Goal: Information Seeking & Learning: Check status

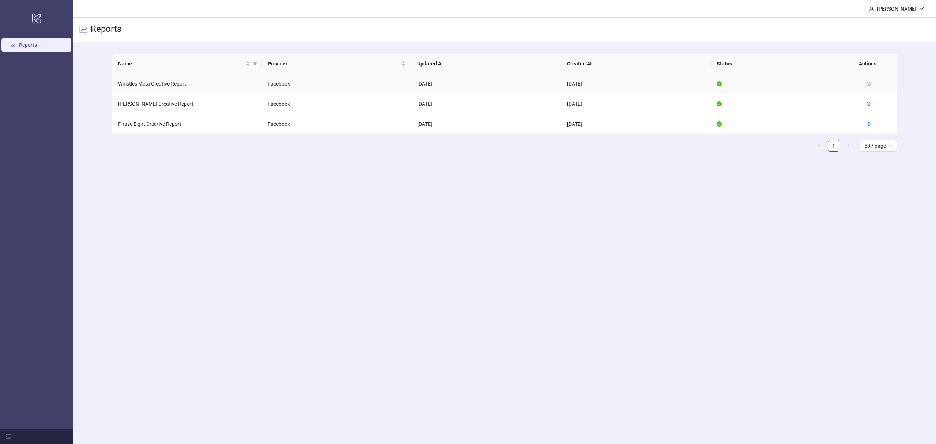
click at [869, 82] on icon "eye" at bounding box center [868, 83] width 5 height 5
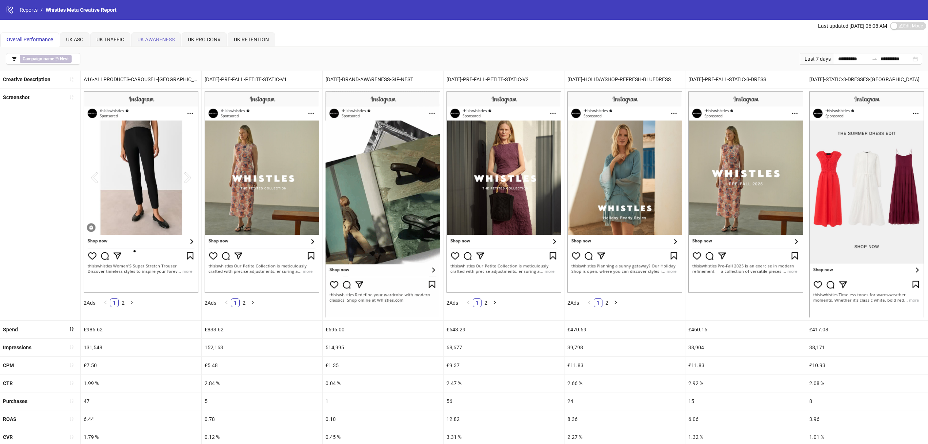
click at [151, 34] on div "UK AWARENESS" at bounding box center [156, 39] width 50 height 15
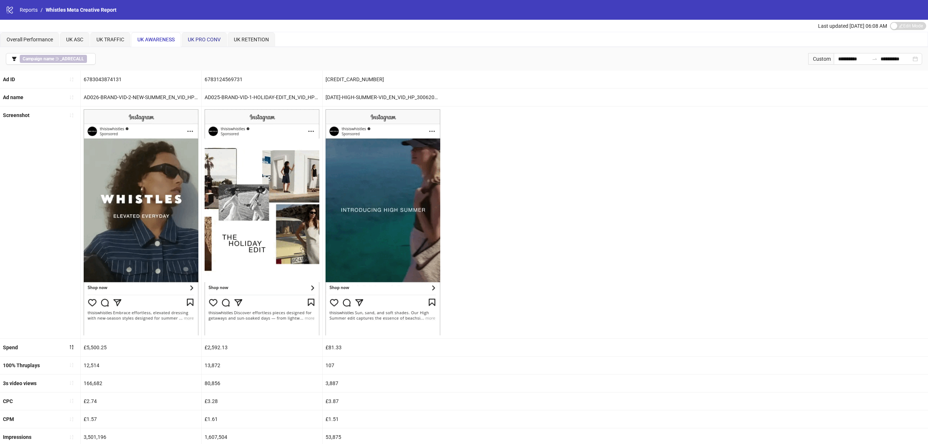
click at [205, 38] on span "UK PRO CONV" at bounding box center [204, 40] width 33 height 6
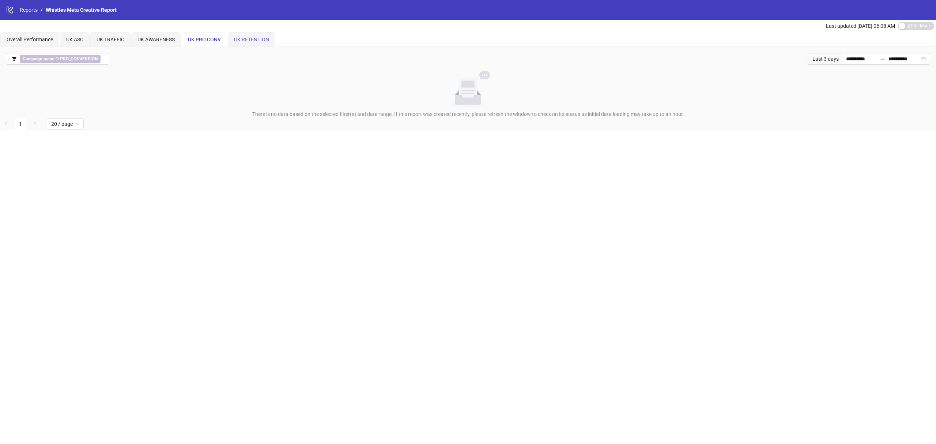
click at [263, 45] on div "UK RETENTION" at bounding box center [252, 39] width 48 height 15
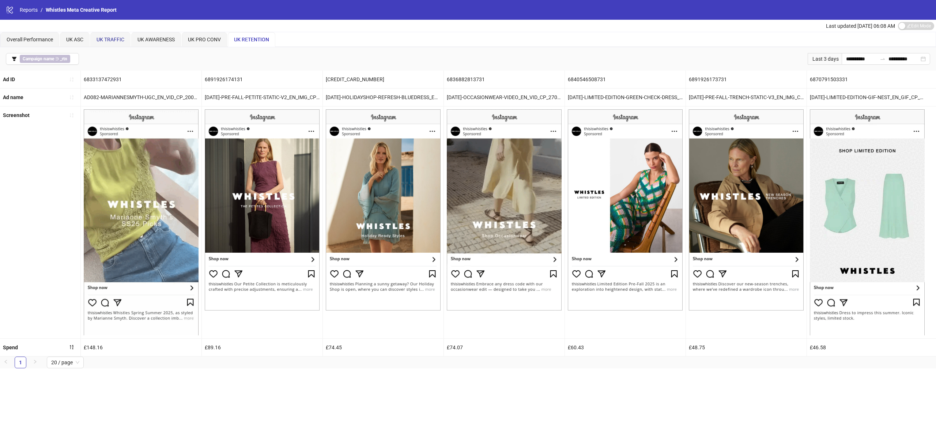
click at [115, 39] on span "UK TRAFFIC" at bounding box center [110, 40] width 28 height 6
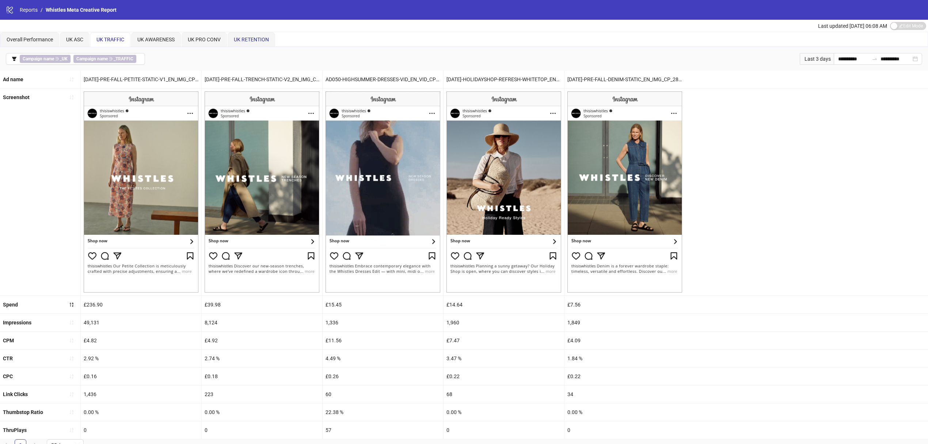
click at [237, 37] on span "UK RETENTION" at bounding box center [251, 40] width 35 height 6
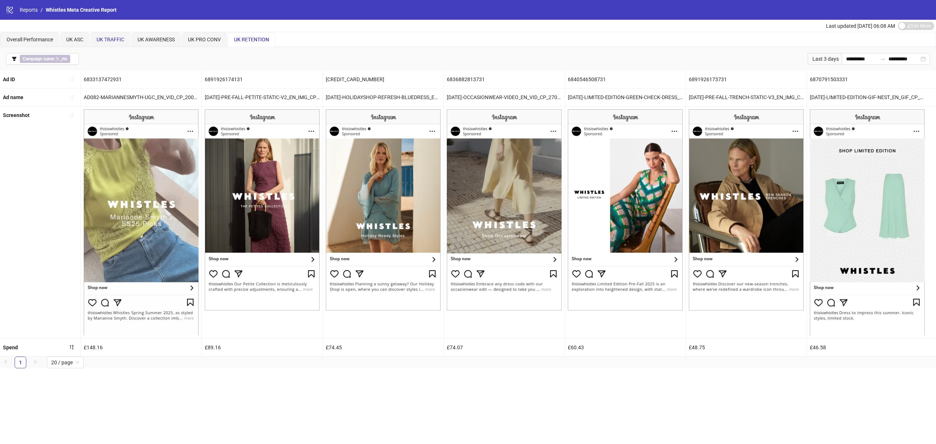
click at [119, 40] on span "UK TRAFFIC" at bounding box center [110, 40] width 28 height 6
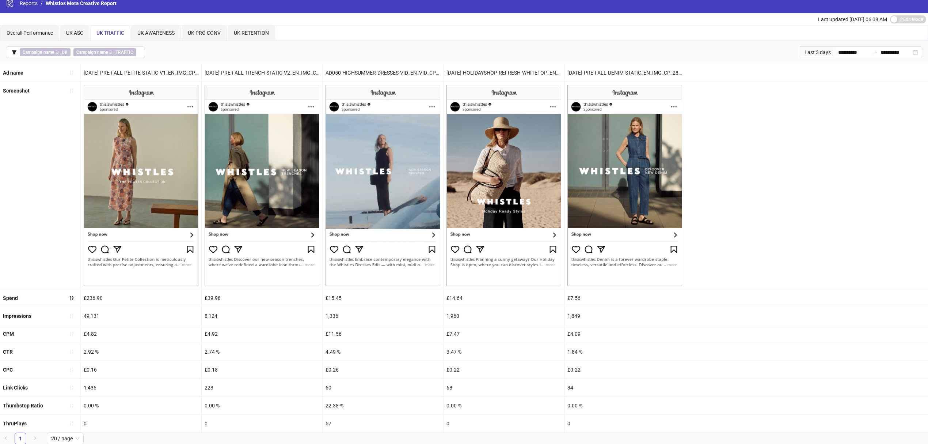
scroll to position [8, 0]
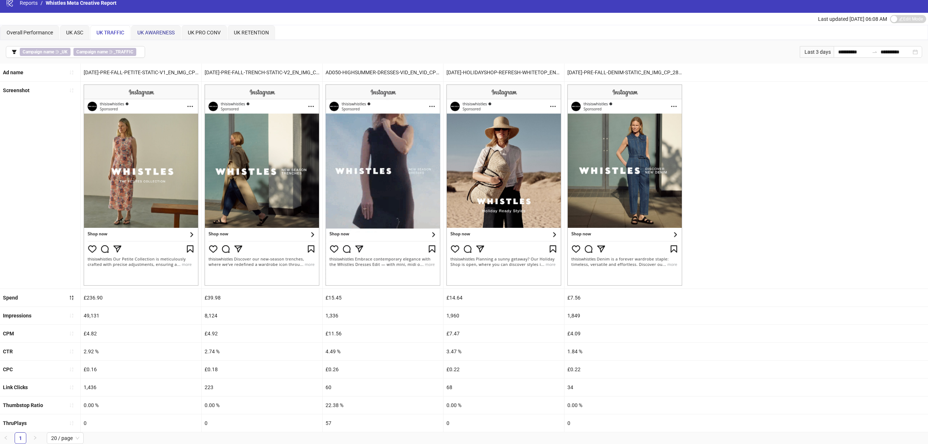
click at [166, 30] on span "UK AWARENESS" at bounding box center [155, 33] width 37 height 6
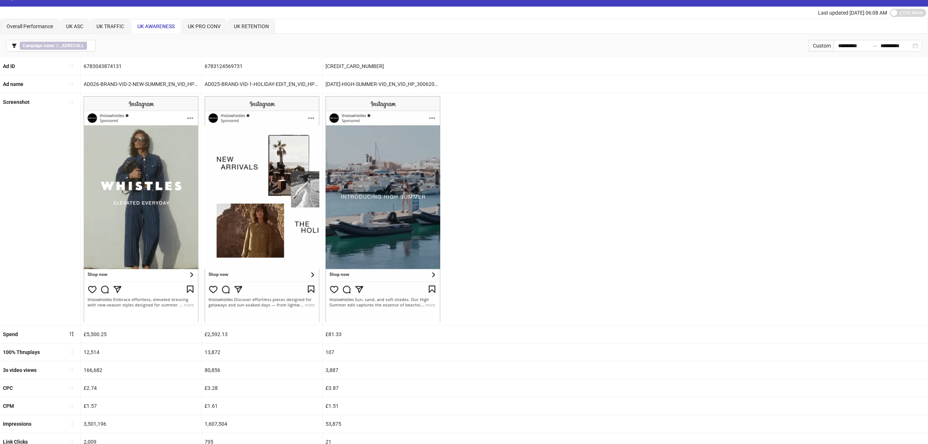
scroll to position [0, 0]
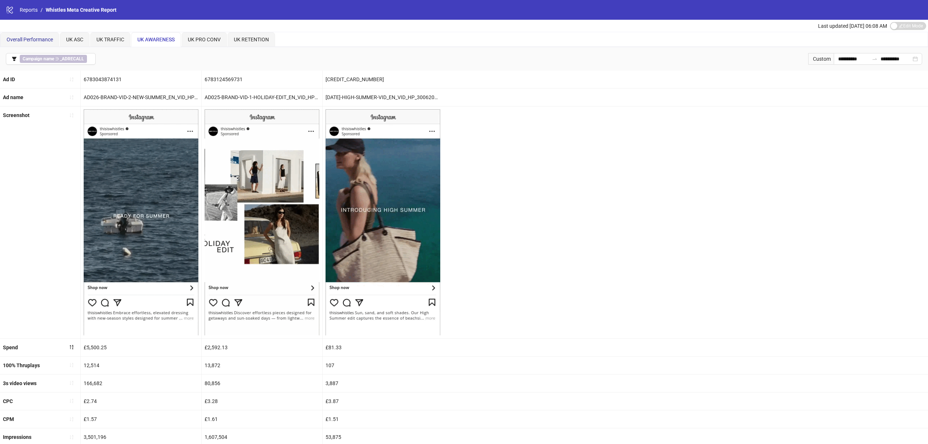
click at [41, 42] on div "Overall Performance" at bounding box center [30, 39] width 46 height 8
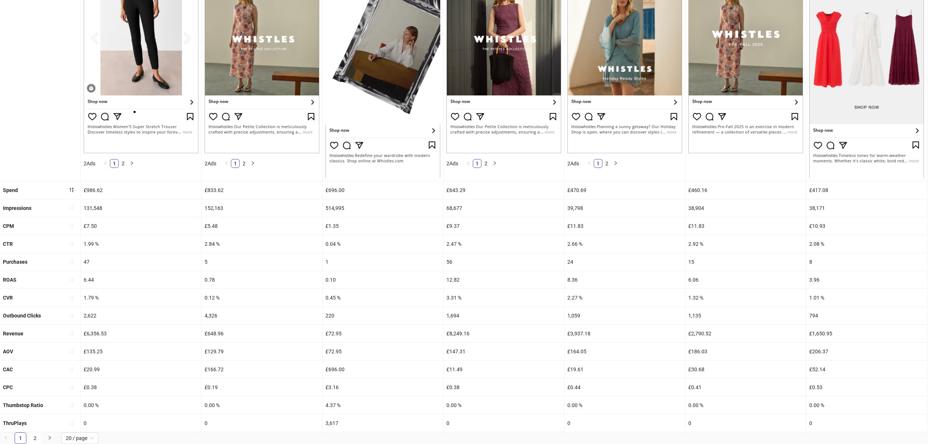
scroll to position [148, 0]
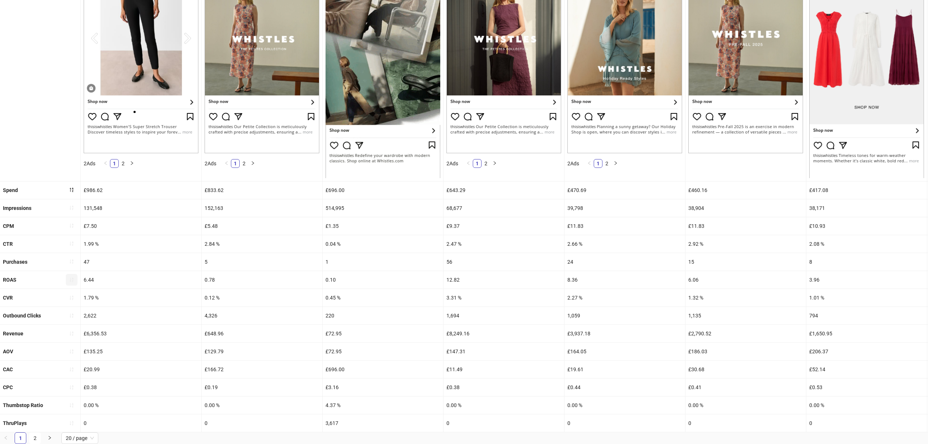
click at [72, 277] on icon "sort-ascending" at bounding box center [71, 279] width 5 height 5
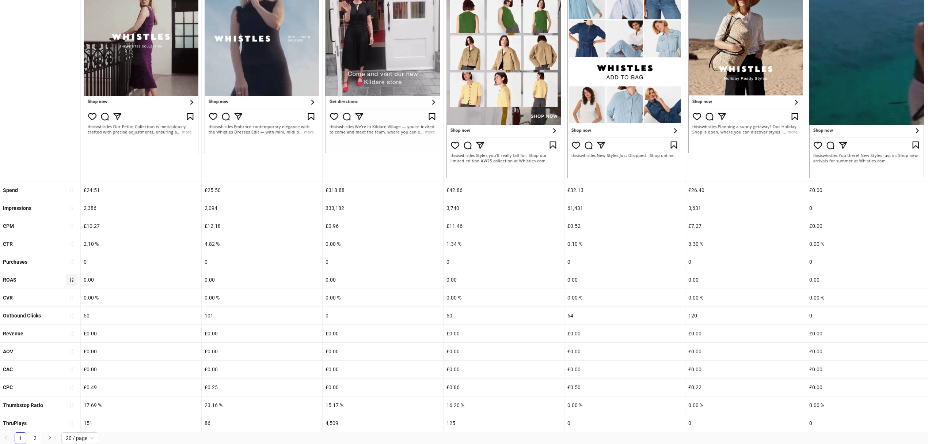
click at [72, 277] on icon "sort-ascending" at bounding box center [72, 279] width 4 height 4
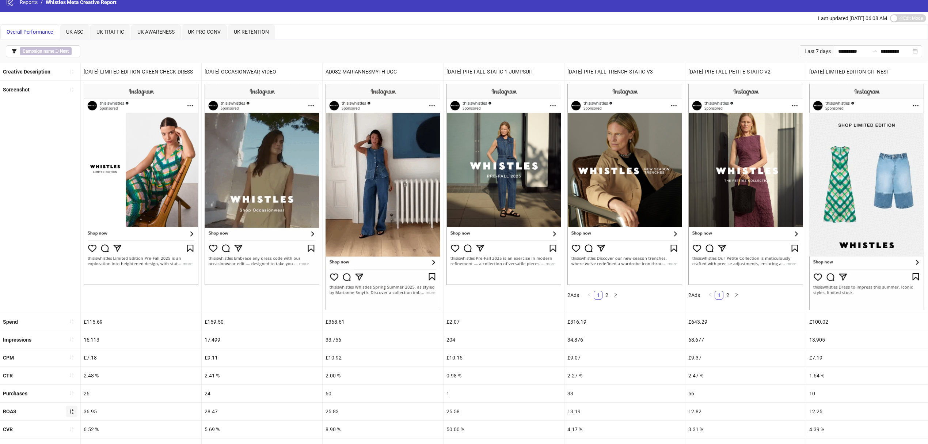
scroll to position [0, 0]
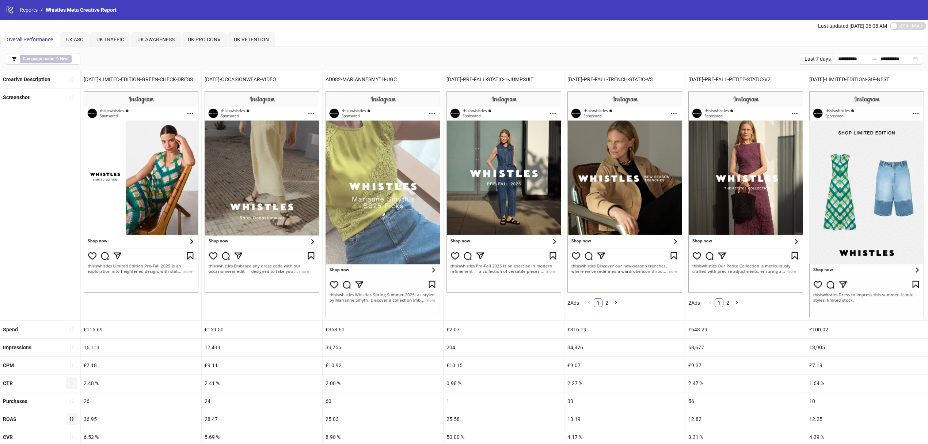
click at [70, 384] on icon "sort-ascending" at bounding box center [71, 382] width 5 height 5
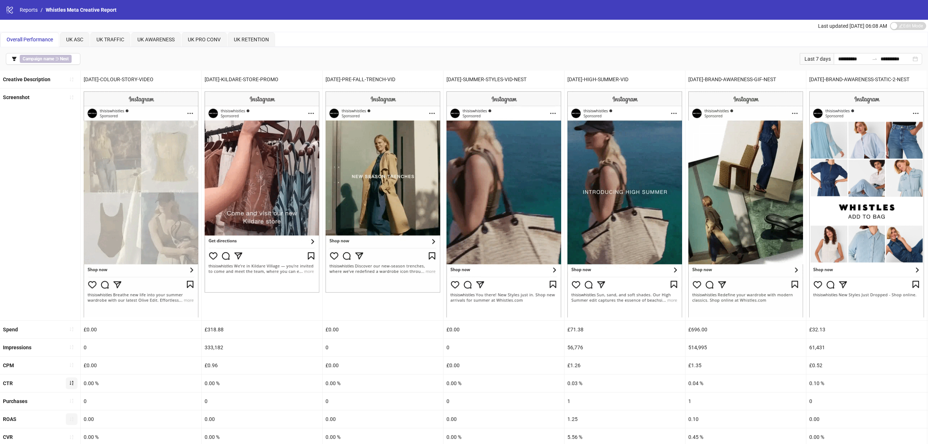
click at [68, 384] on button "button" at bounding box center [72, 383] width 12 height 12
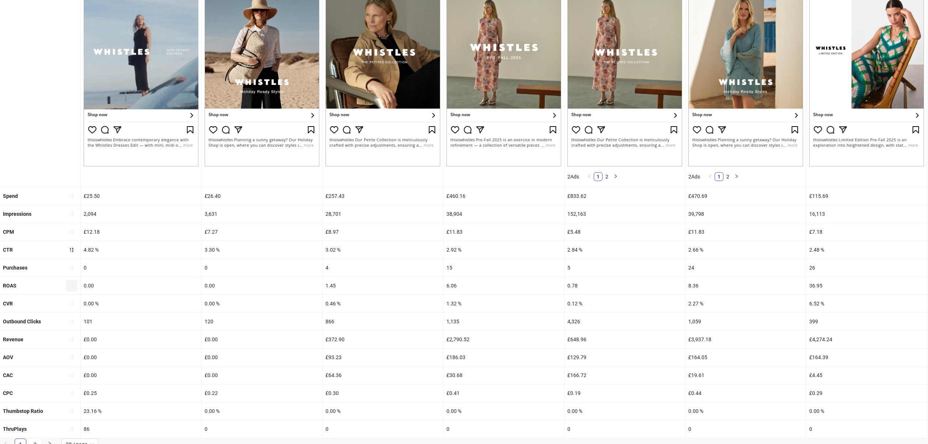
scroll to position [142, 0]
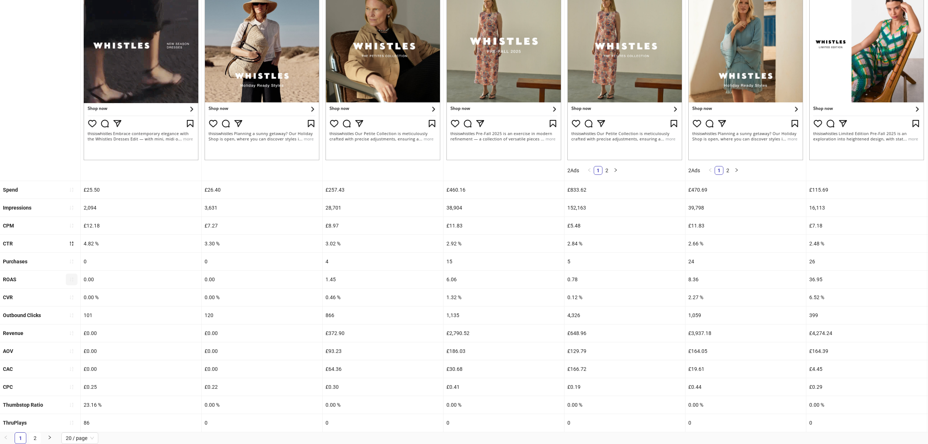
drag, startPoint x: 528, startPoint y: 432, endPoint x: 284, endPoint y: 164, distance: 362.9
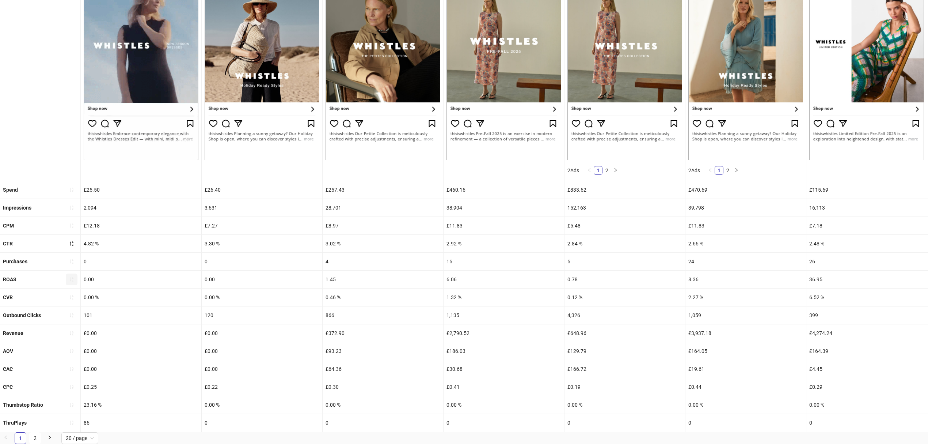
scroll to position [0, 0]
